Goal: Find specific page/section: Find specific page/section

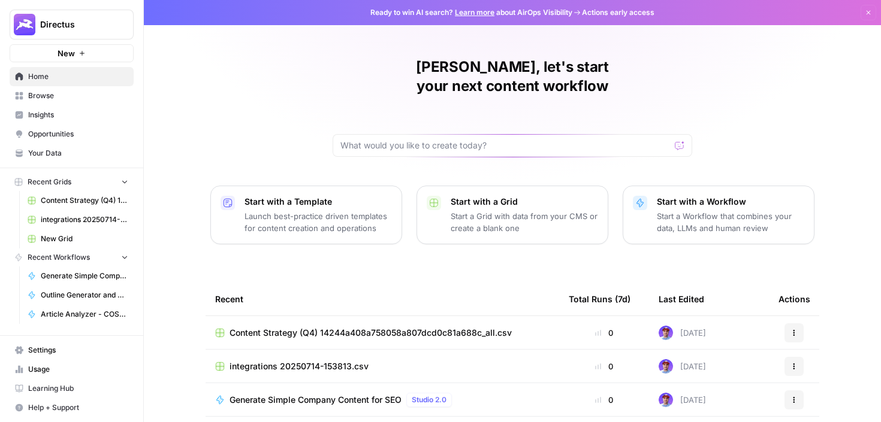
click at [210, 68] on div "[PERSON_NAME], let's start your next content workflow Start with a Template Lau…" at bounding box center [512, 285] width 737 height 570
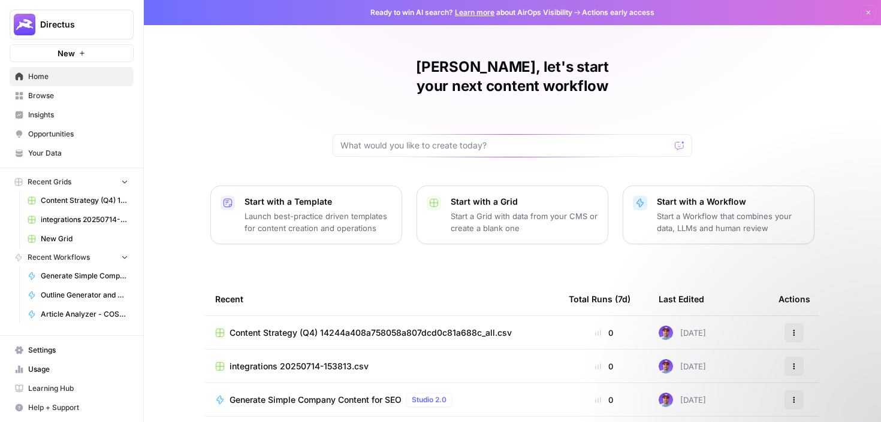
click at [53, 115] on span "Insights" at bounding box center [78, 115] width 100 height 11
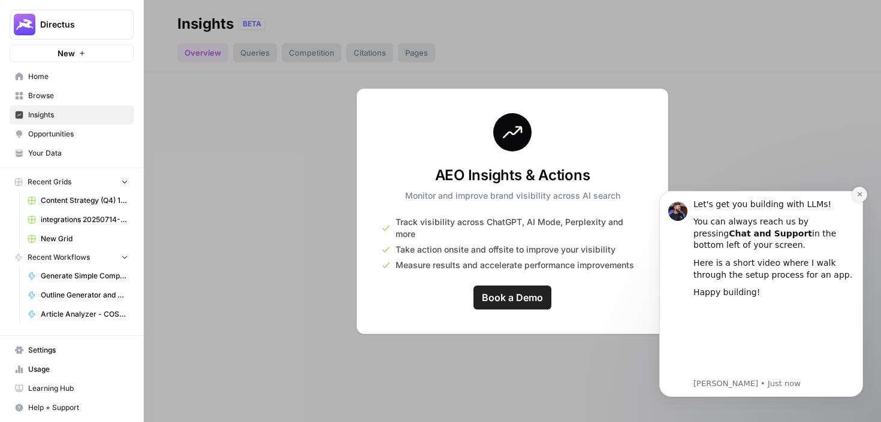
click at [857, 195] on icon "Dismiss notification" at bounding box center [859, 194] width 7 height 7
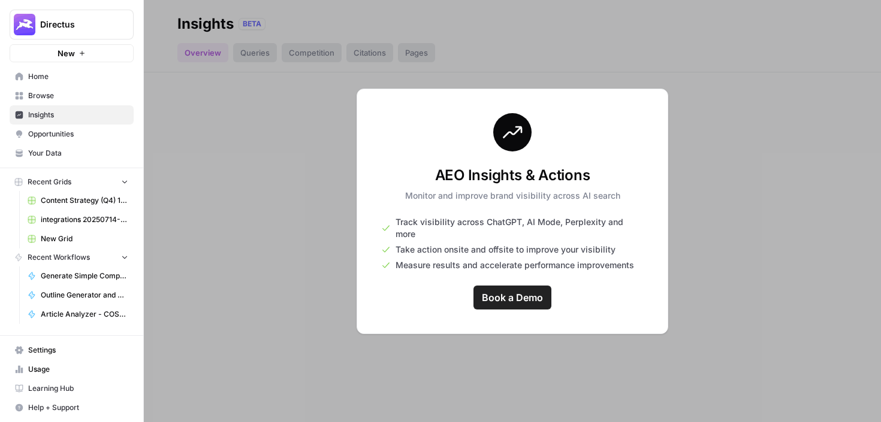
click at [522, 292] on span "Book a Demo" at bounding box center [512, 298] width 61 height 14
click at [52, 136] on span "Opportunities" at bounding box center [78, 134] width 100 height 11
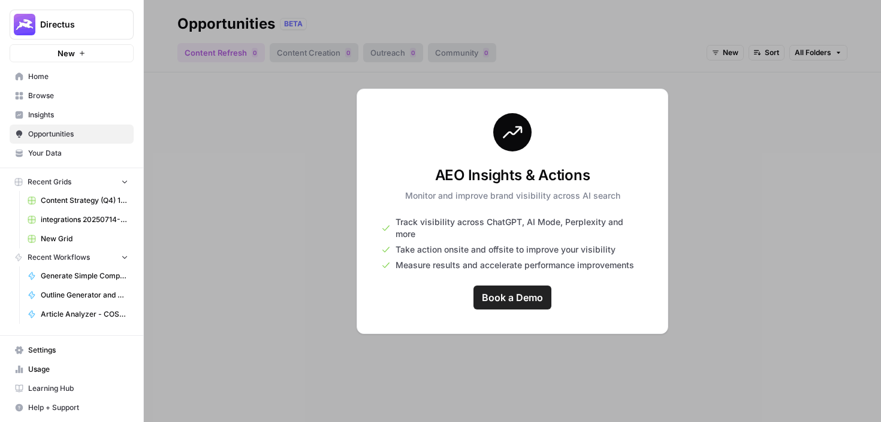
click at [71, 157] on span "Your Data" at bounding box center [78, 153] width 100 height 11
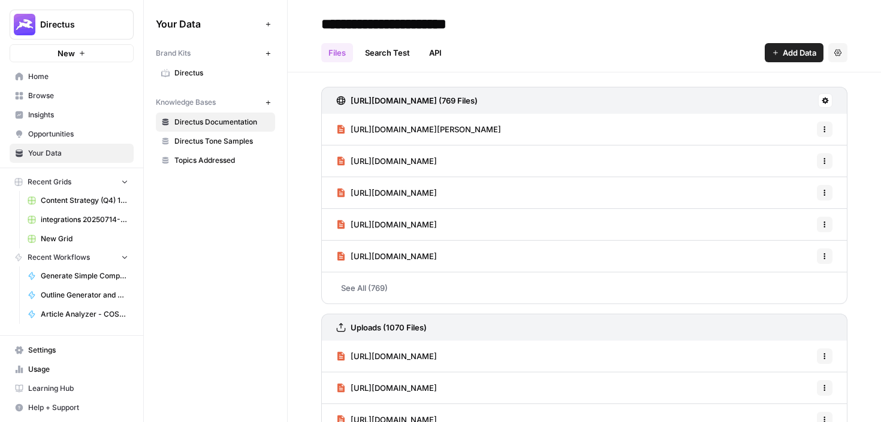
click at [77, 192] on link "Content Strategy (Q4) 14244a408a758058a807dcd0c81a688c_all.csv" at bounding box center [77, 200] width 111 height 19
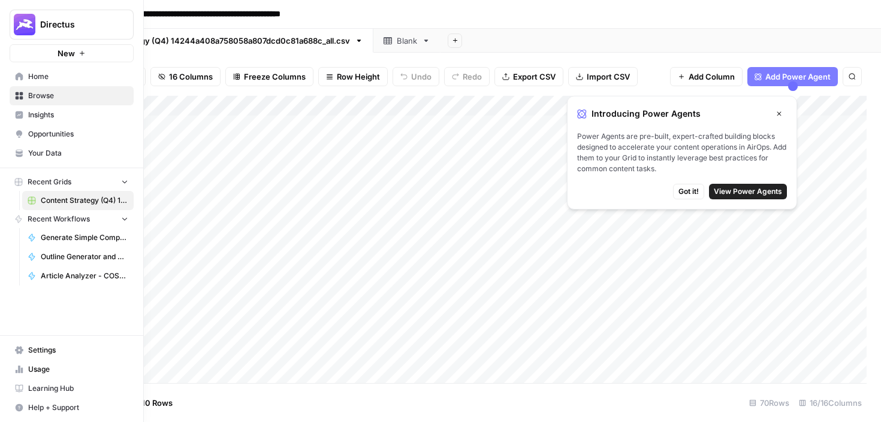
click at [54, 73] on span "Home" at bounding box center [78, 76] width 100 height 11
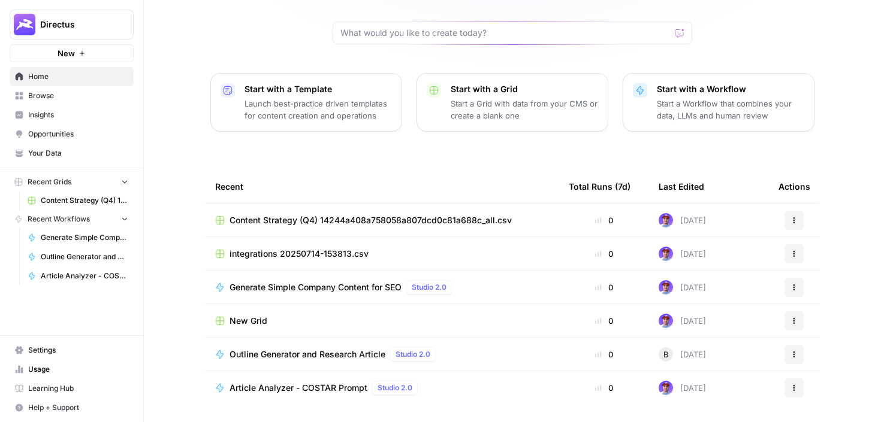
scroll to position [114, 0]
click at [398, 213] on span "Content Strategy (Q4) 14244a408a758058a807dcd0c81a688c_all.csv" at bounding box center [370, 219] width 282 height 12
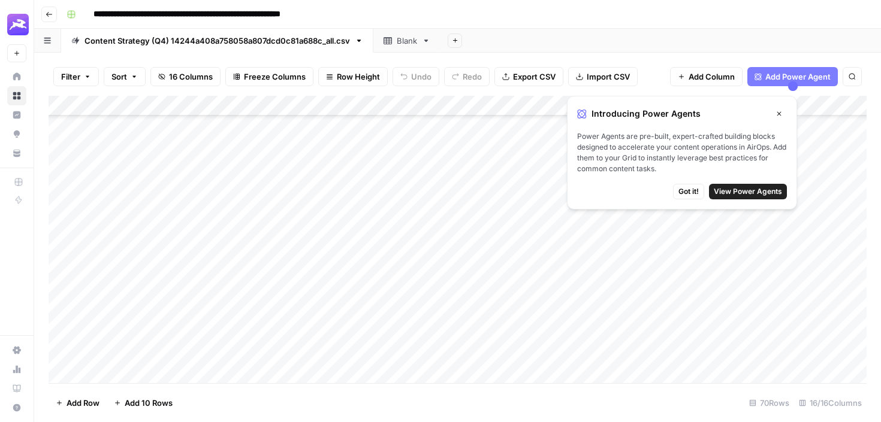
scroll to position [135, 0]
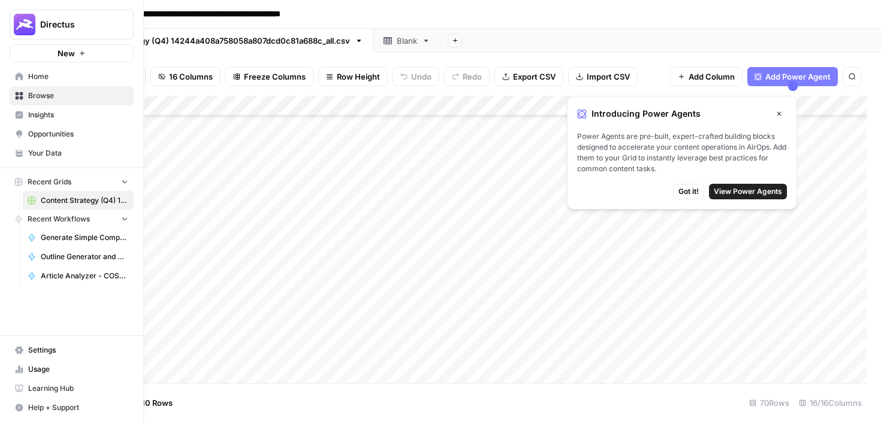
click at [17, 20] on img "Workspace: Directus" at bounding box center [25, 25] width 22 height 22
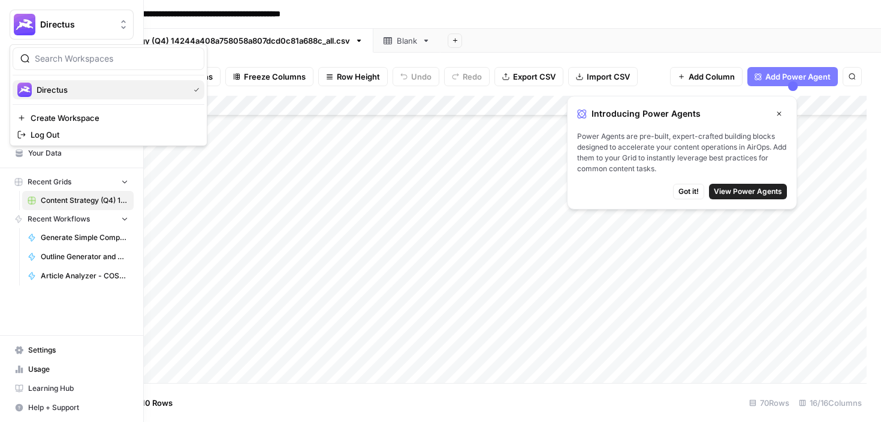
click at [52, 92] on span "Directus" at bounding box center [110, 90] width 147 height 12
